Goal: Contribute content: Contribute content

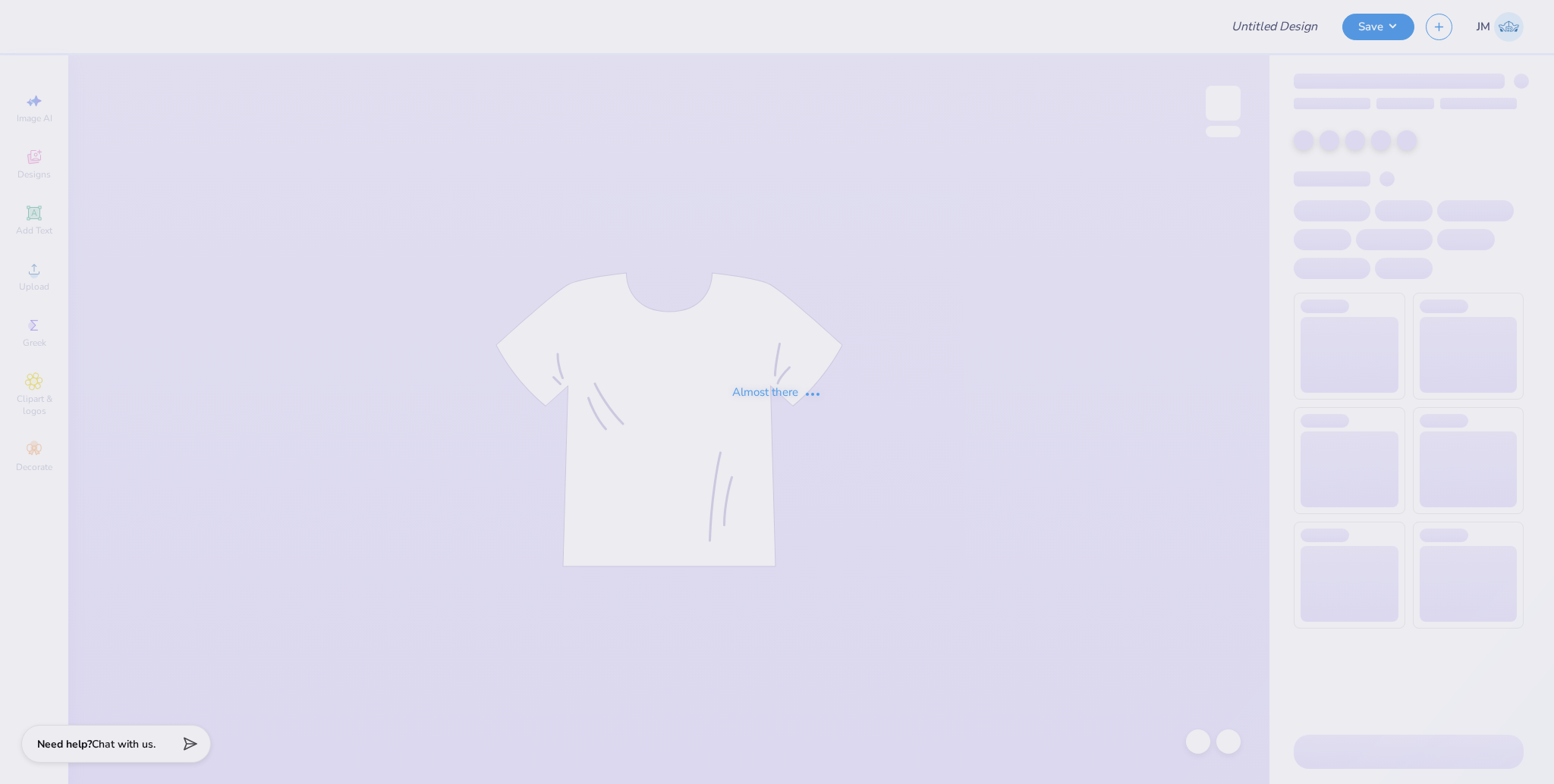
type input "Hot Air Balloon"
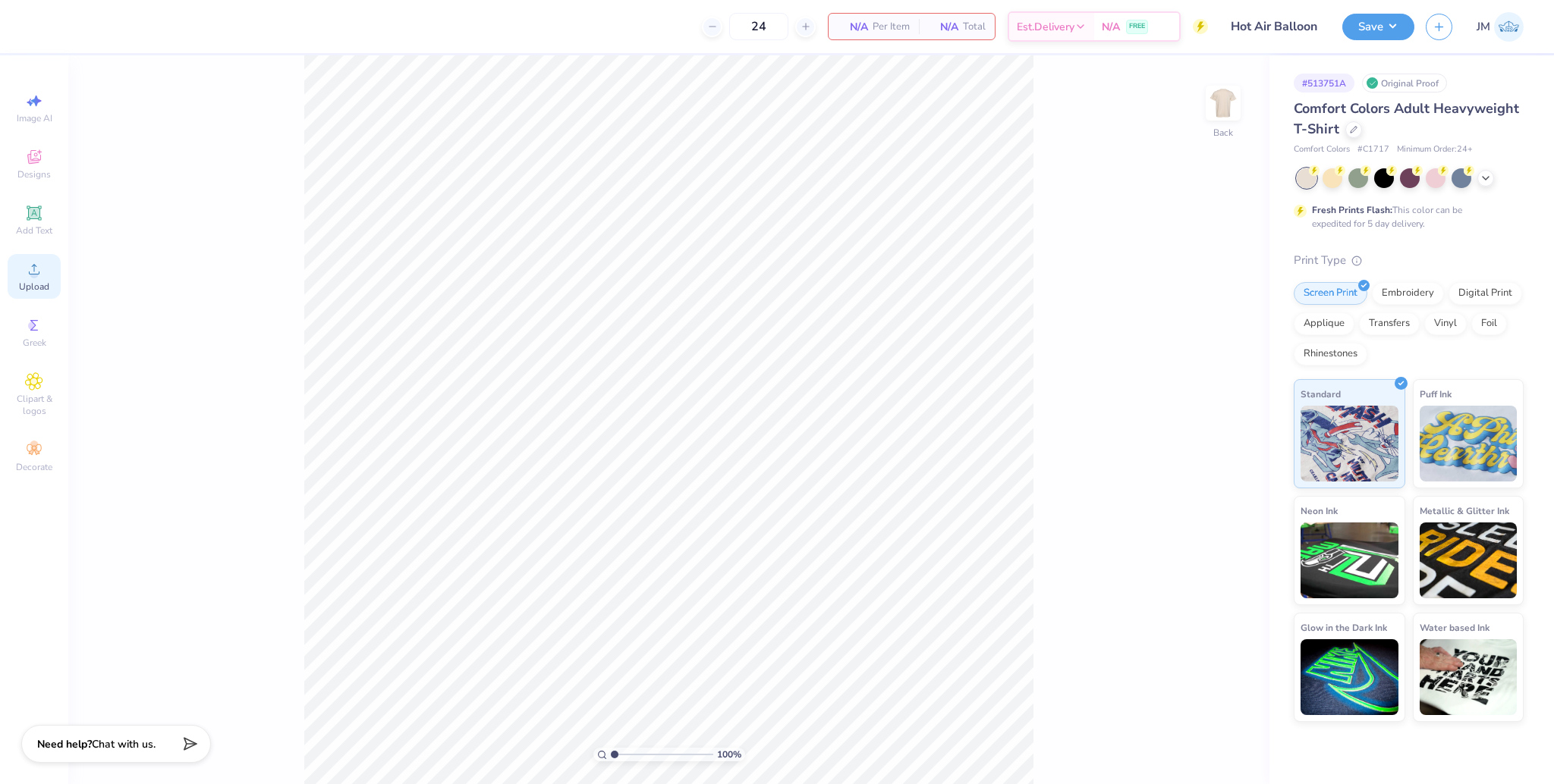
click at [29, 285] on span "Upload" at bounding box center [34, 287] width 30 height 12
click at [35, 281] on span "Upload" at bounding box center [34, 287] width 30 height 12
click at [22, 292] on span "Upload" at bounding box center [34, 287] width 30 height 12
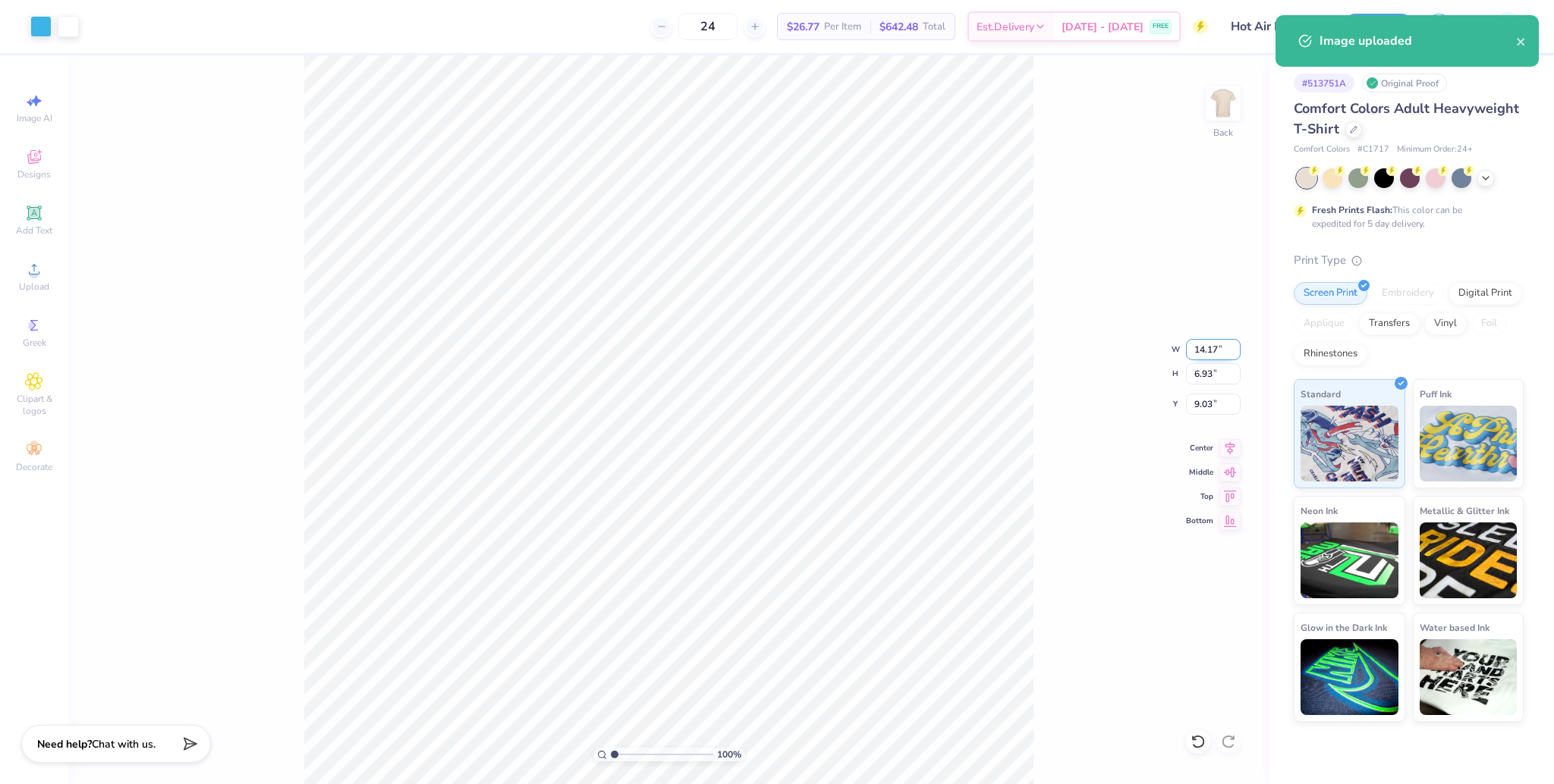
click at [1197, 346] on input "14.17" at bounding box center [1213, 349] width 55 height 21
type input "3.50"
type input "1.71"
type input "11.64"
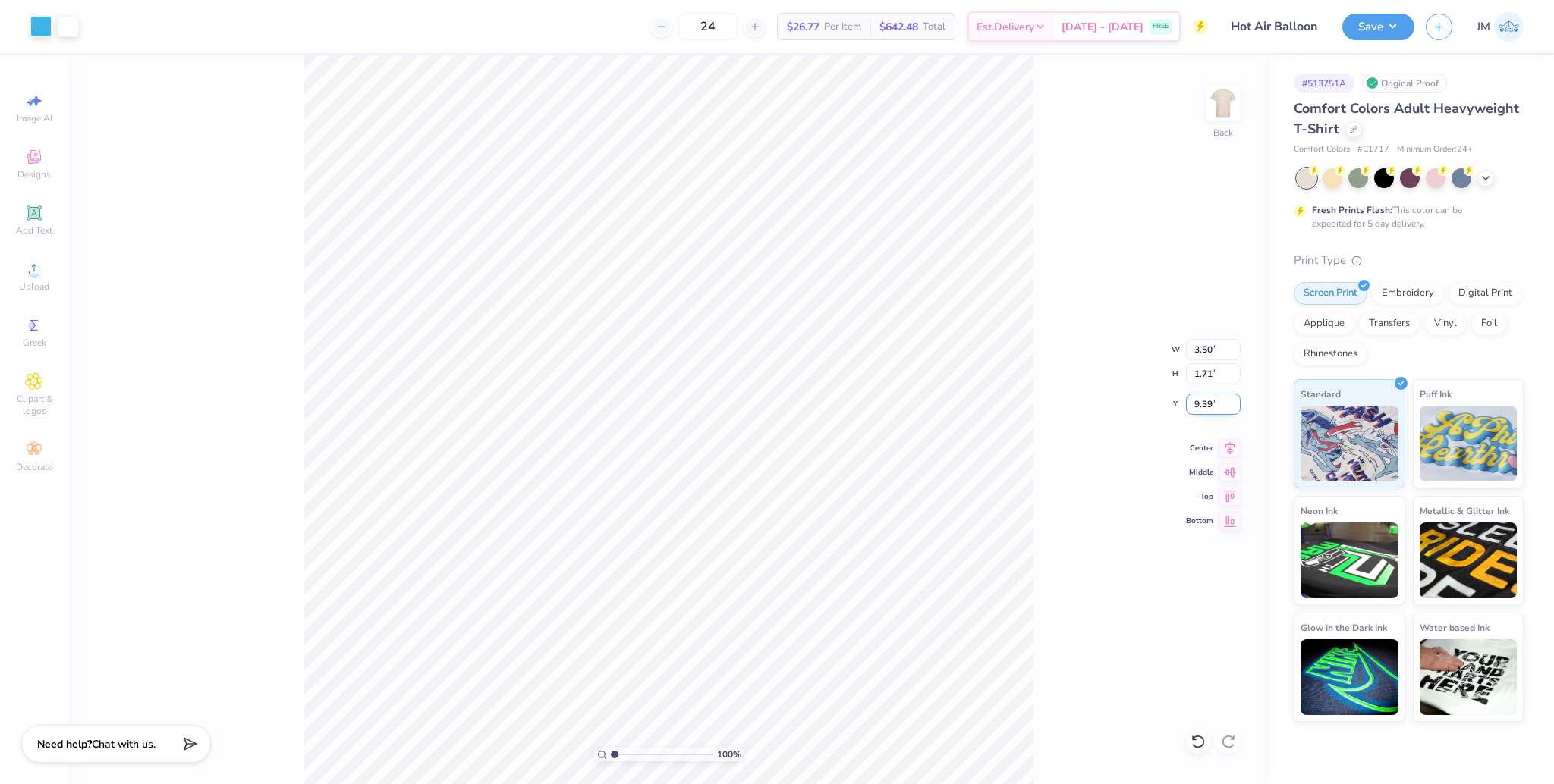
click at [1203, 396] on input "9.39" at bounding box center [1213, 404] width 55 height 21
click at [1202, 396] on input "9.39" at bounding box center [1213, 404] width 55 height 21
type input "3.00"
drag, startPoint x: 613, startPoint y: 751, endPoint x: 634, endPoint y: 742, distance: 22.8
click at [634, 748] on input "range" at bounding box center [662, 755] width 102 height 14
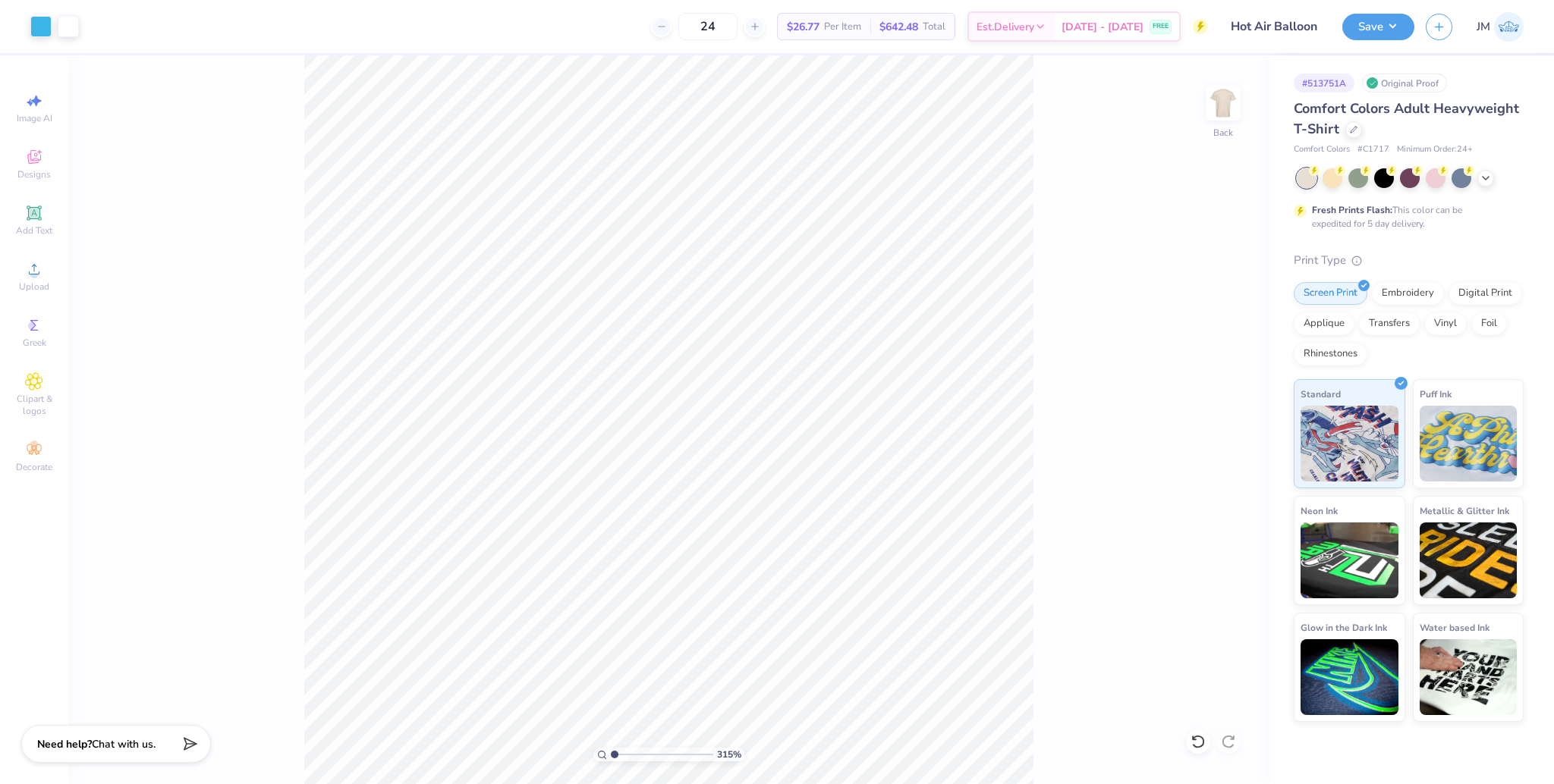
drag, startPoint x: 636, startPoint y: 753, endPoint x: 571, endPoint y: 719, distance: 73.4
type input "1"
click at [611, 748] on input "range" at bounding box center [662, 755] width 102 height 14
click at [1195, 341] on input "3.50" at bounding box center [1213, 349] width 55 height 21
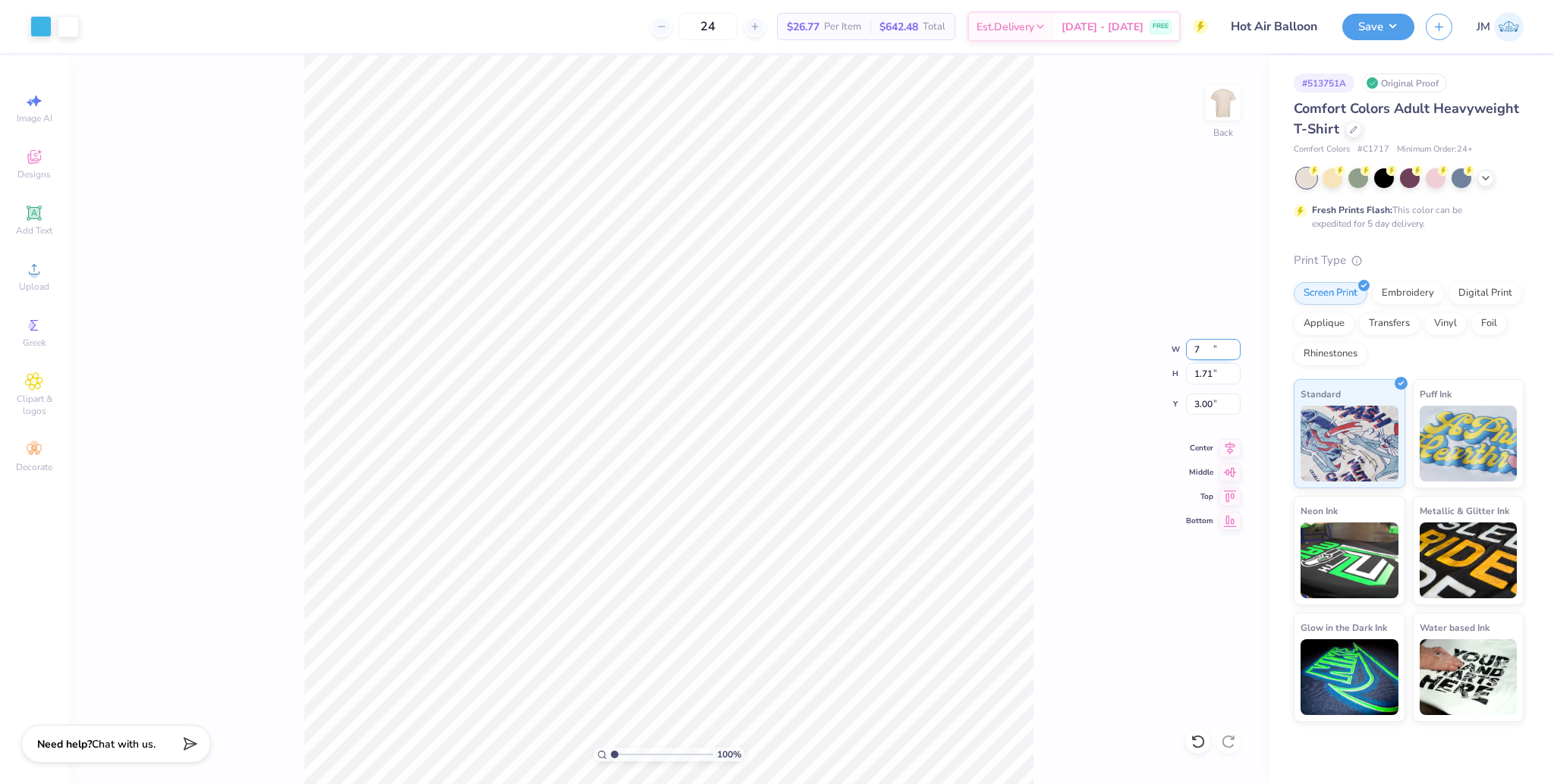
type input "7.00"
type input "3.42"
click at [1206, 404] on input "6.32" at bounding box center [1213, 404] width 55 height 21
type input "3.00"
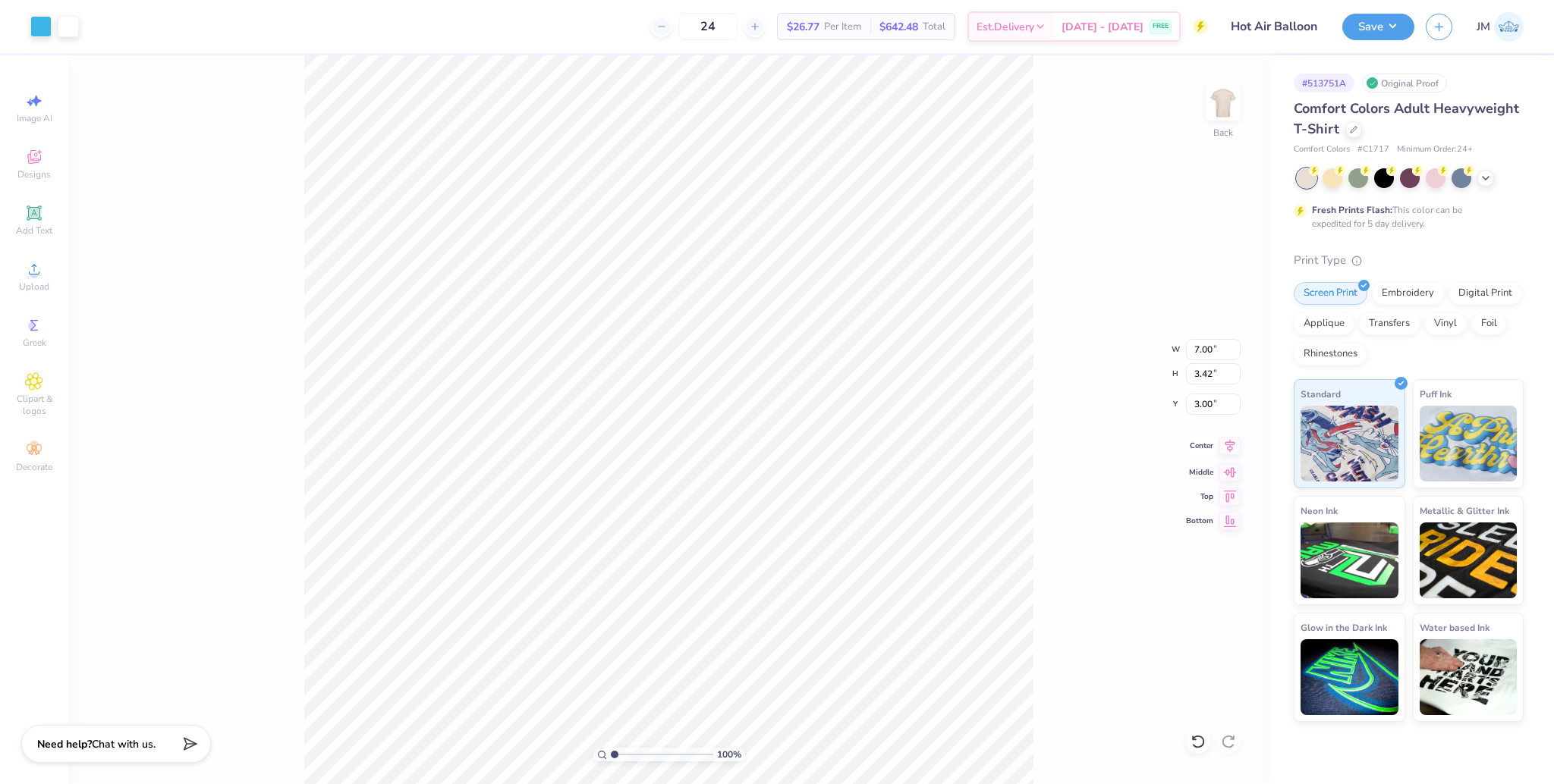
click at [1233, 452] on icon at bounding box center [1230, 446] width 21 height 19
click at [1232, 109] on img at bounding box center [1223, 103] width 60 height 60
click at [8, 283] on div "Upload" at bounding box center [34, 277] width 53 height 45
click at [1467, 291] on div "Digital Print" at bounding box center [1485, 291] width 73 height 22
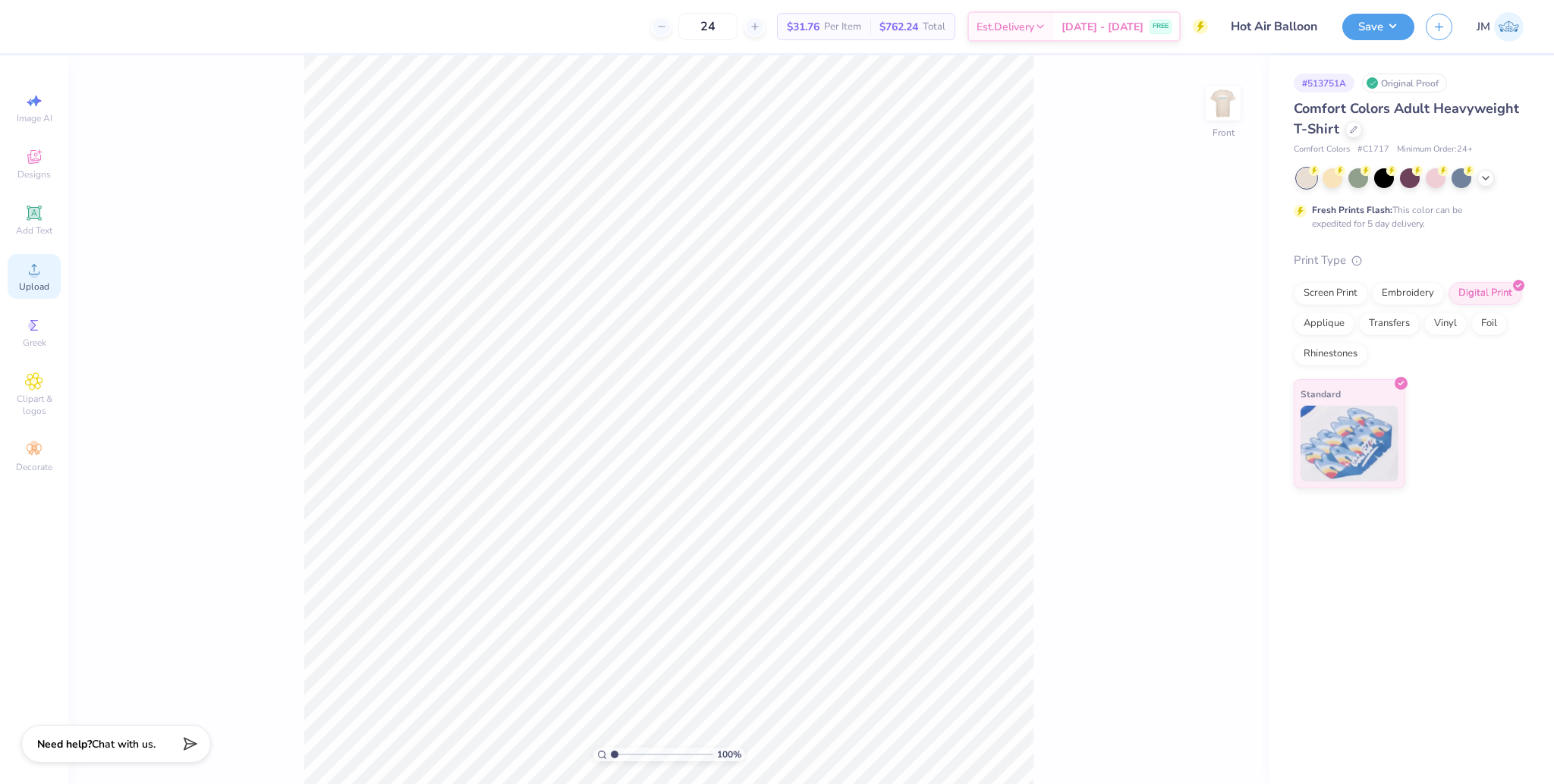
click at [42, 285] on span "Upload" at bounding box center [34, 287] width 30 height 12
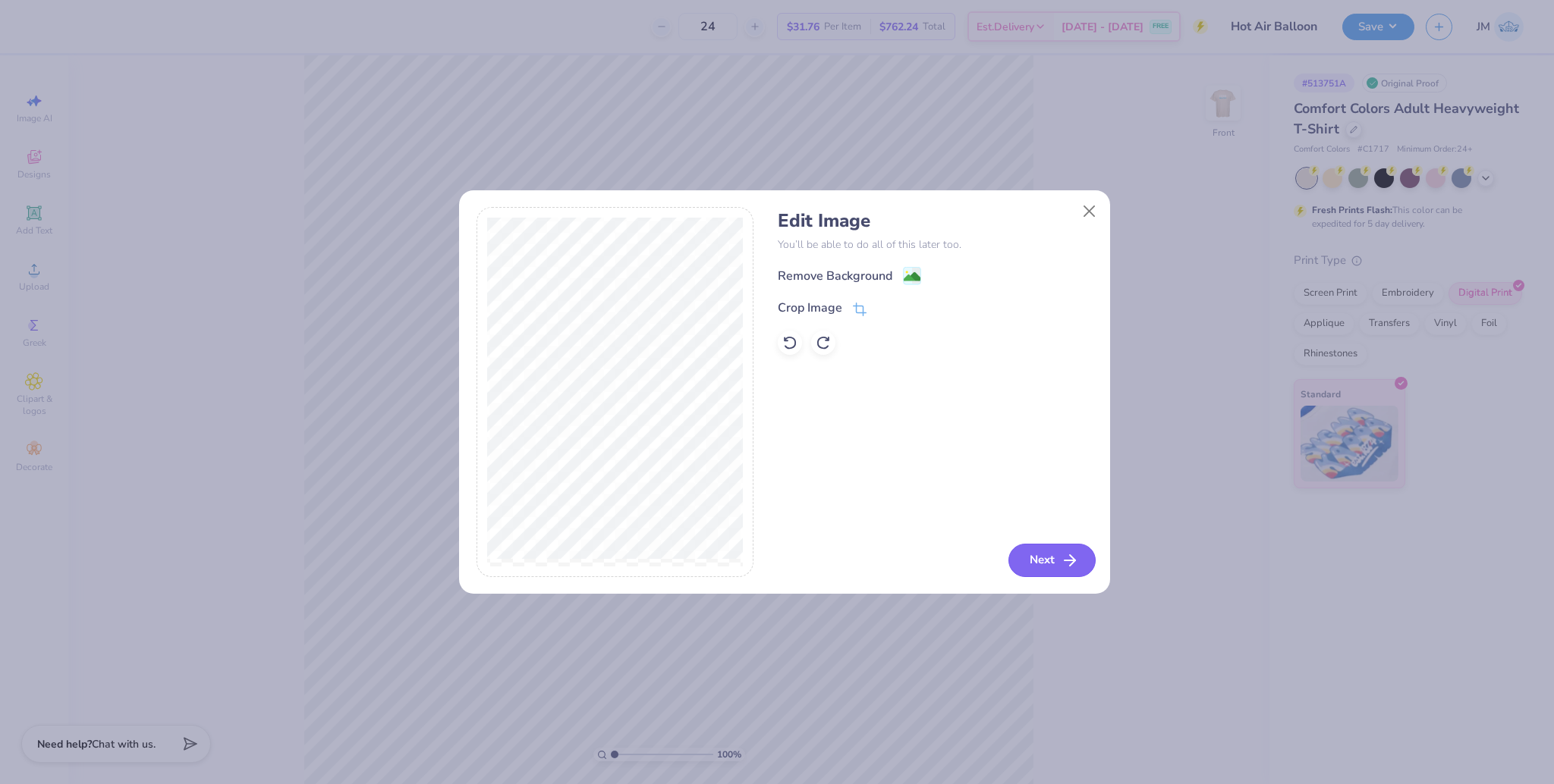
click at [1047, 557] on button "Next" at bounding box center [1052, 560] width 87 height 33
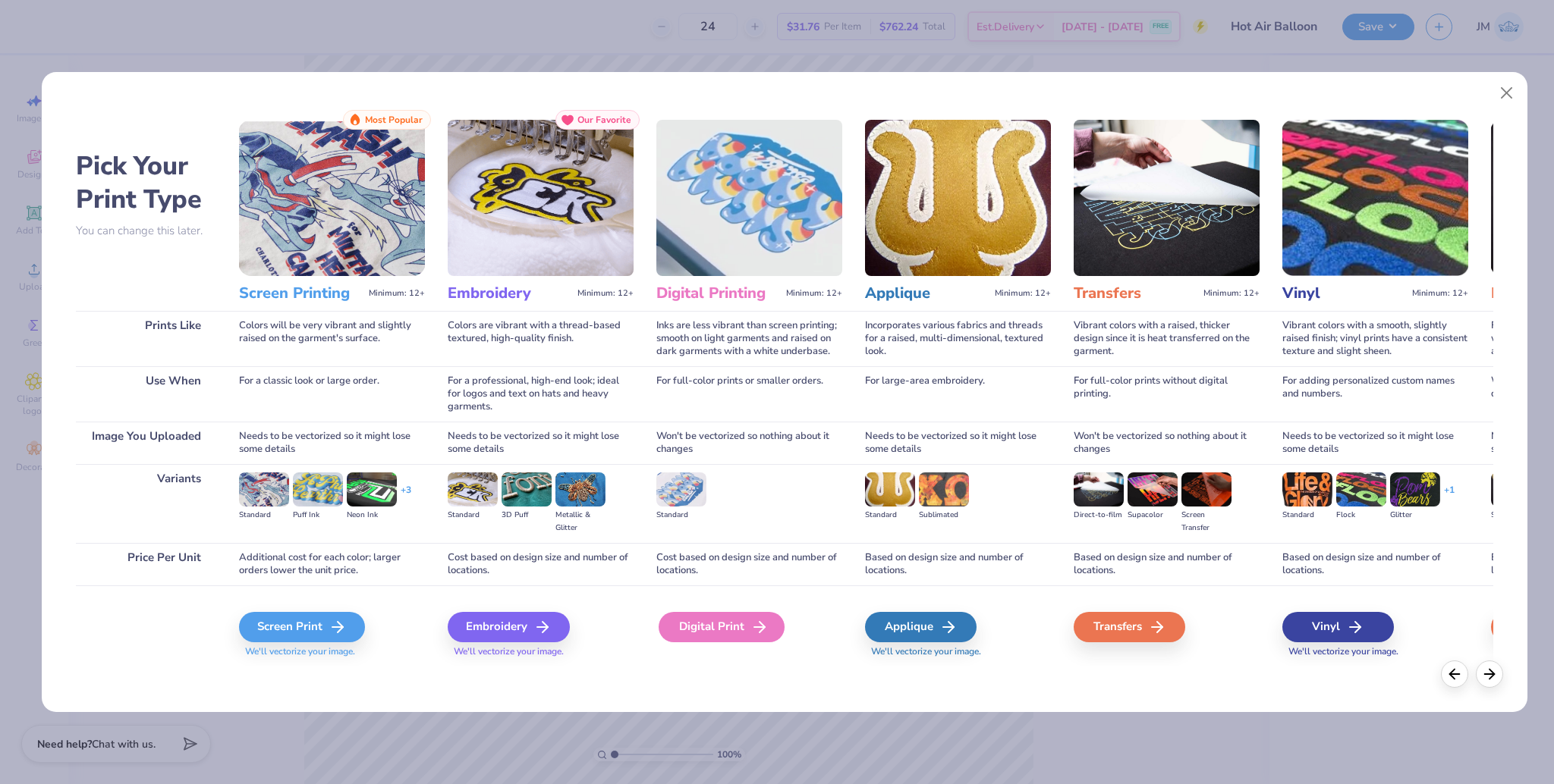
click at [743, 621] on div "Digital Print" at bounding box center [722, 627] width 126 height 30
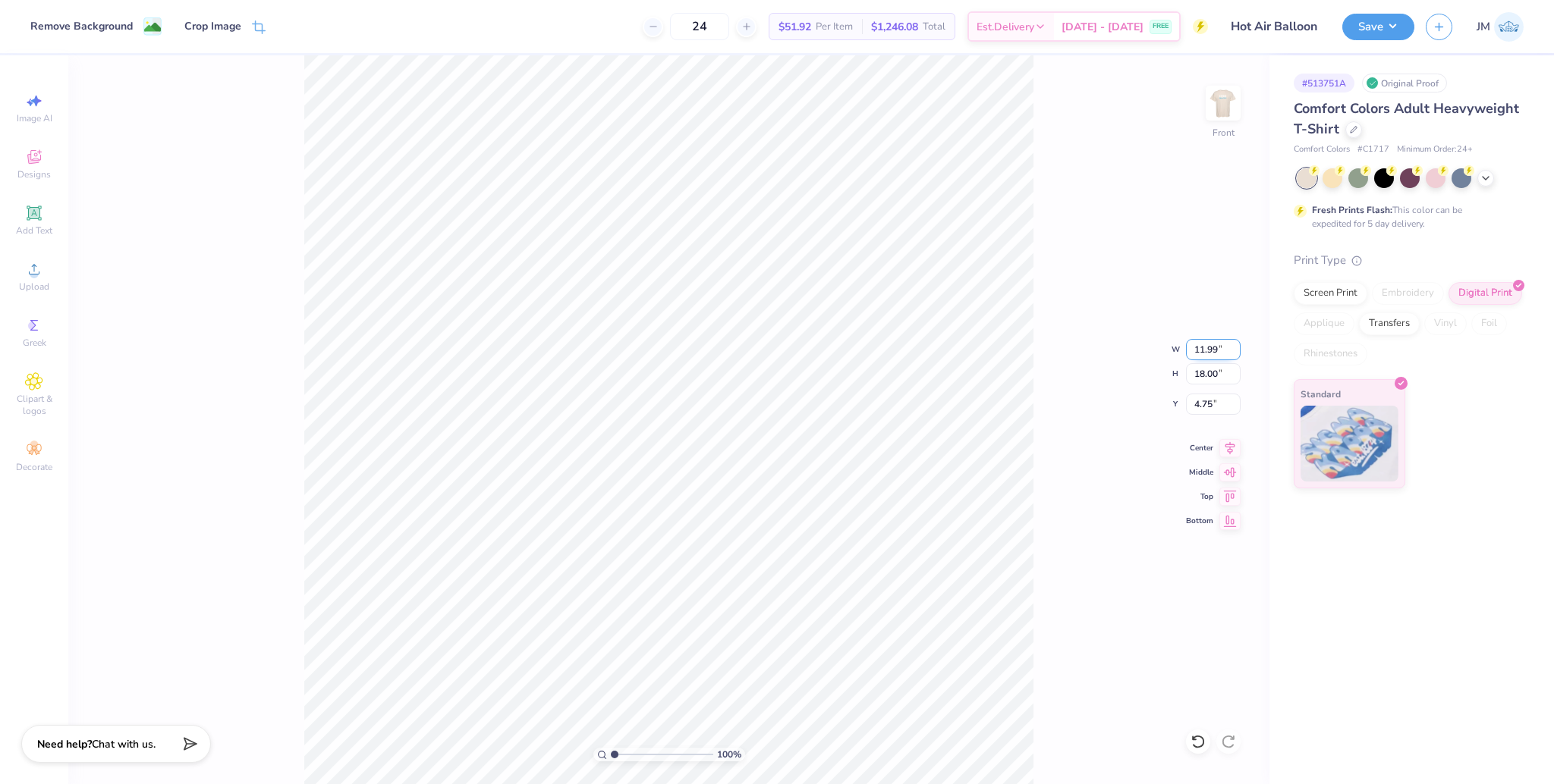
click at [1197, 350] on input "11.99" at bounding box center [1213, 349] width 55 height 21
type input "12"
click at [1209, 377] on input "18.00" at bounding box center [1213, 373] width 55 height 21
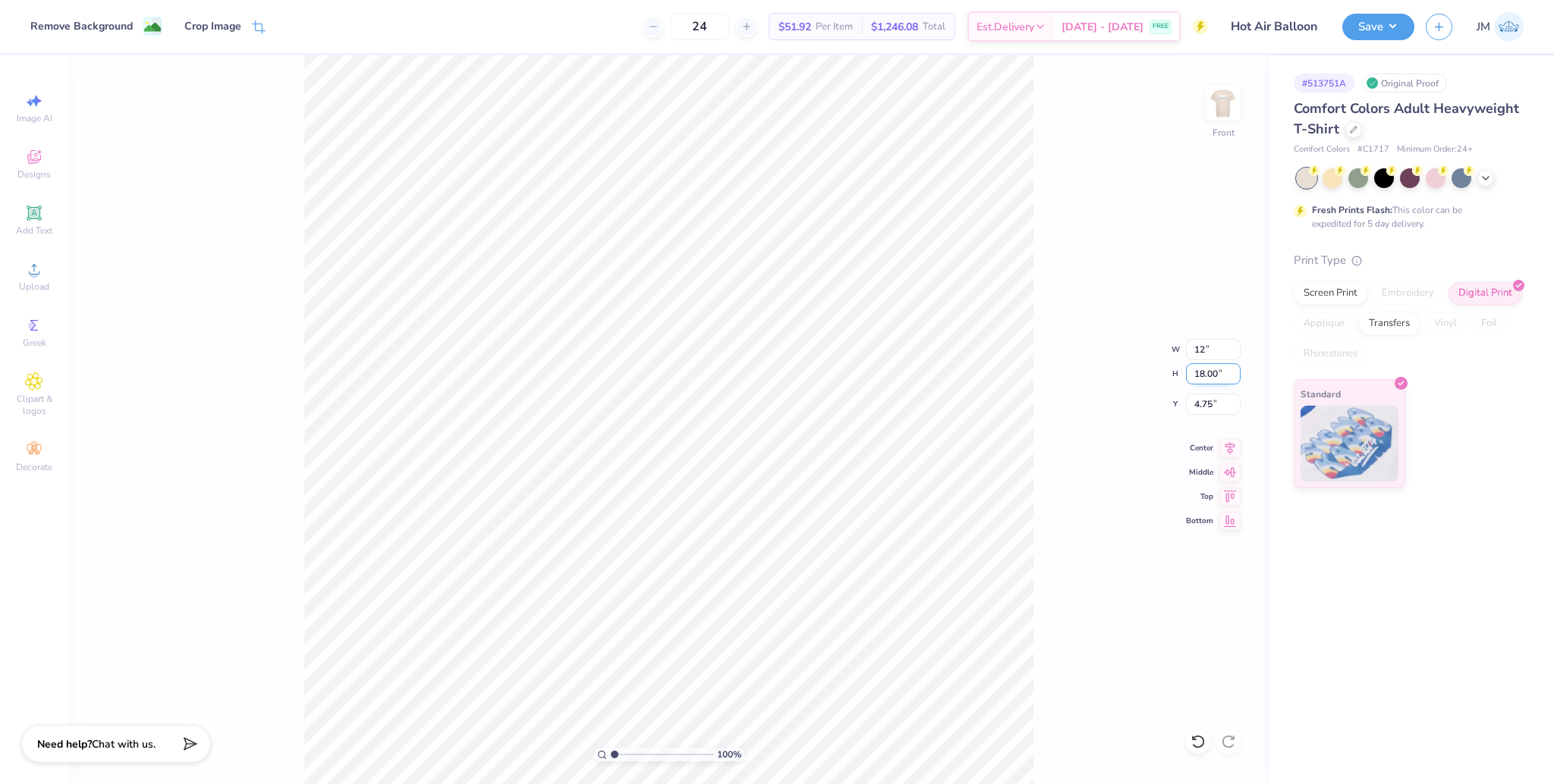
click at [1209, 377] on input "18.00" at bounding box center [1213, 373] width 55 height 21
type input "15"
type input "9.99"
type input "15.00"
click at [1195, 407] on input "6.25" at bounding box center [1213, 404] width 55 height 21
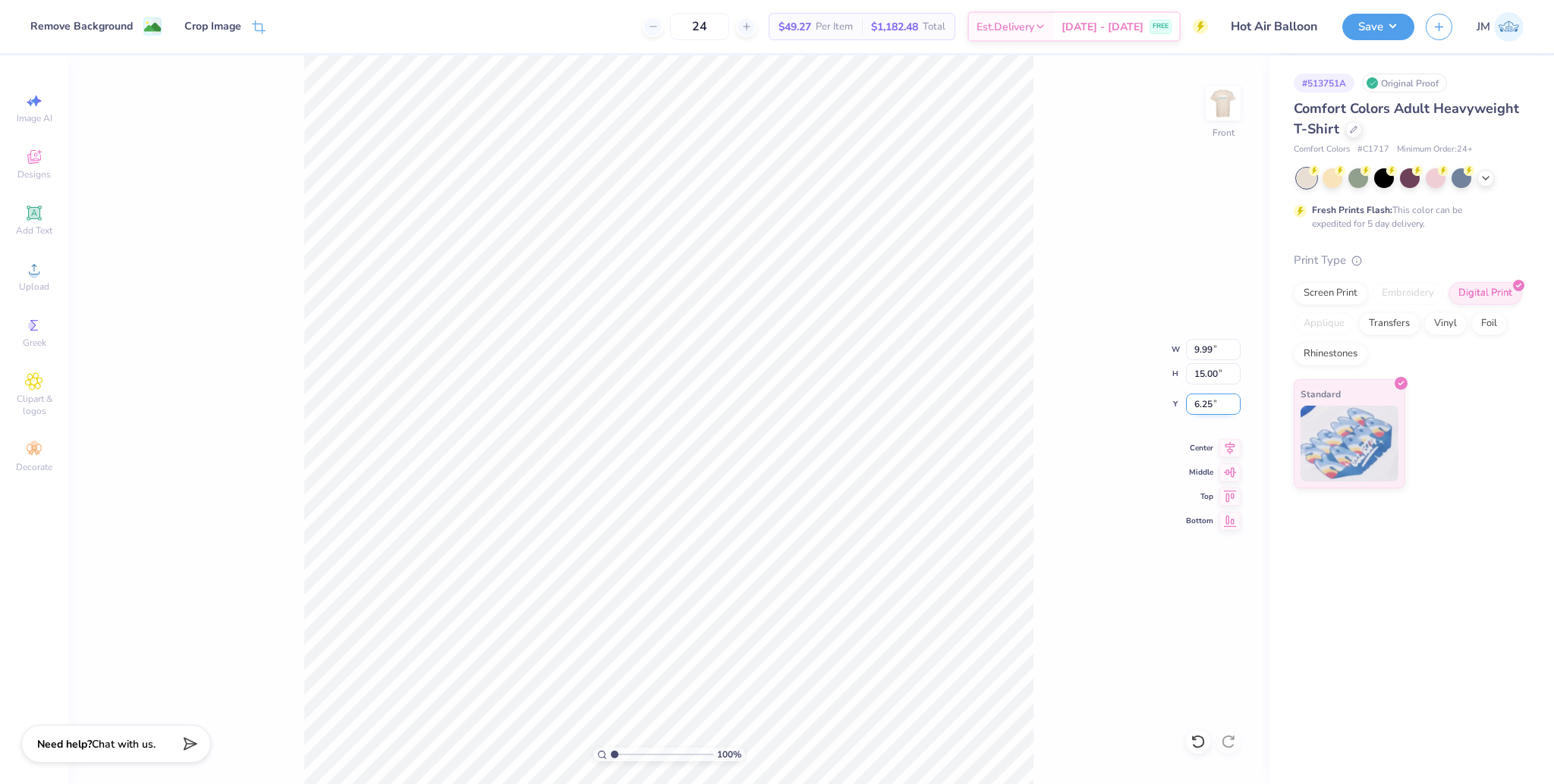
click at [1195, 408] on input "6.25" at bounding box center [1213, 404] width 55 height 21
type input "3.00"
click at [1235, 454] on icon at bounding box center [1230, 446] width 21 height 19
click at [29, 271] on icon at bounding box center [34, 269] width 11 height 11
click at [37, 214] on icon at bounding box center [33, 213] width 12 height 12
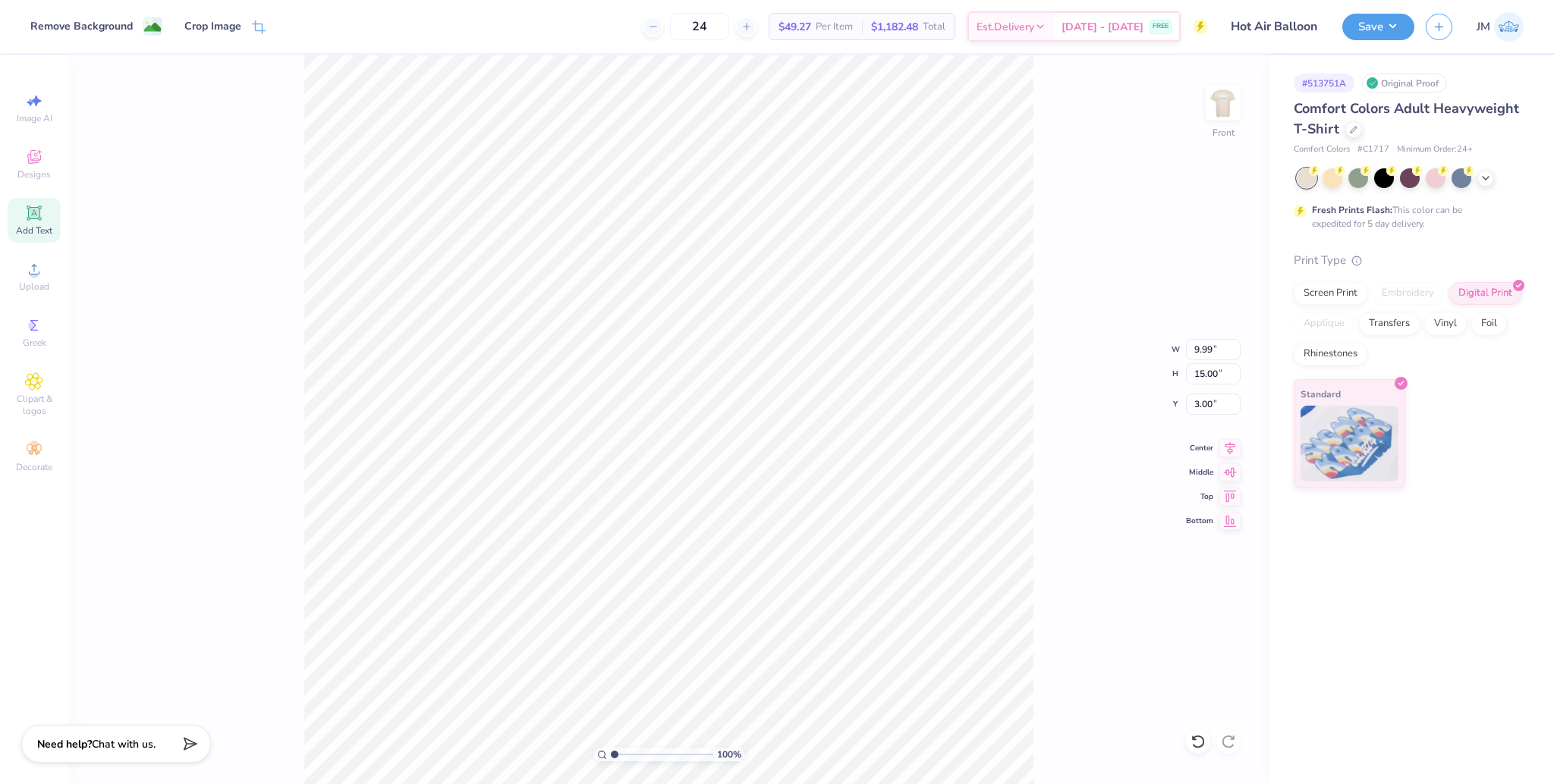
type input "5.69"
type input "1.65"
type input "12.93"
